Goal: Task Accomplishment & Management: Manage account settings

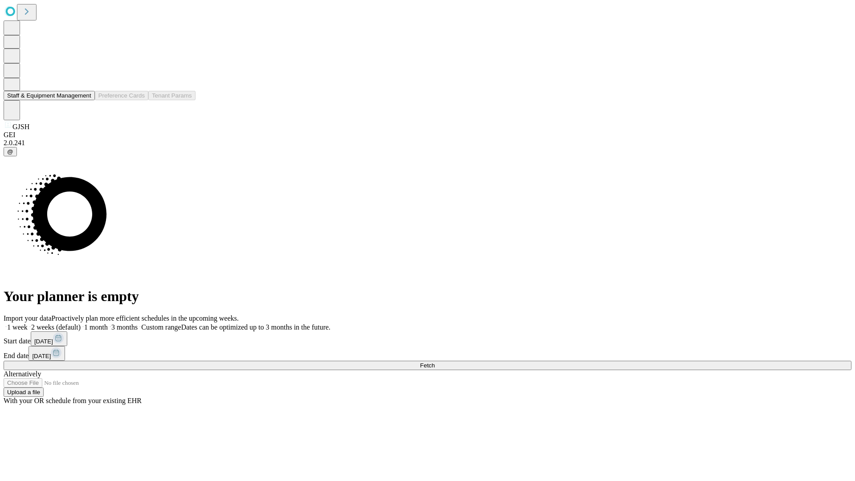
click at [85, 100] on button "Staff & Equipment Management" at bounding box center [49, 95] width 91 height 9
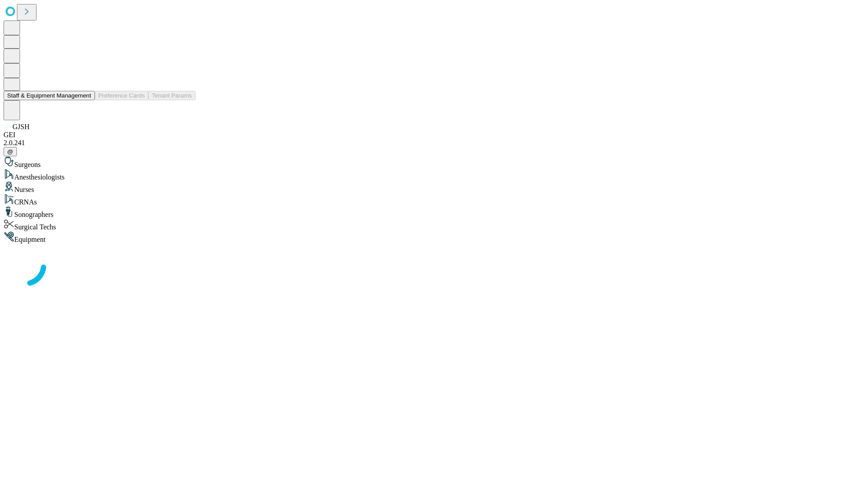
click at [85, 100] on button "Staff & Equipment Management" at bounding box center [49, 95] width 91 height 9
